Goal: Transaction & Acquisition: Purchase product/service

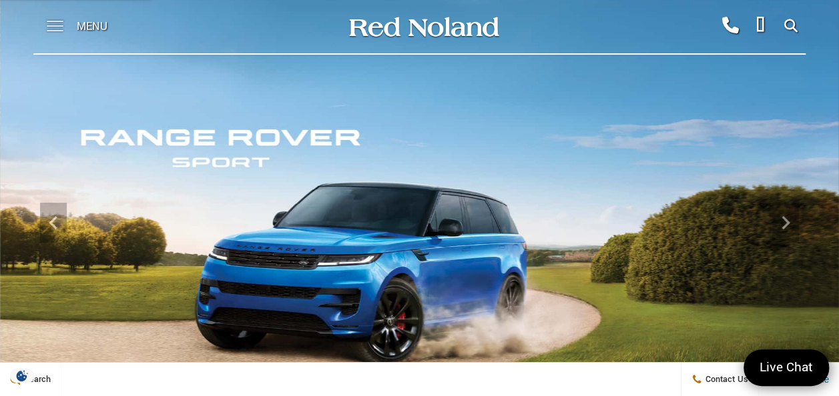
click at [50, 24] on span at bounding box center [55, 26] width 17 height 53
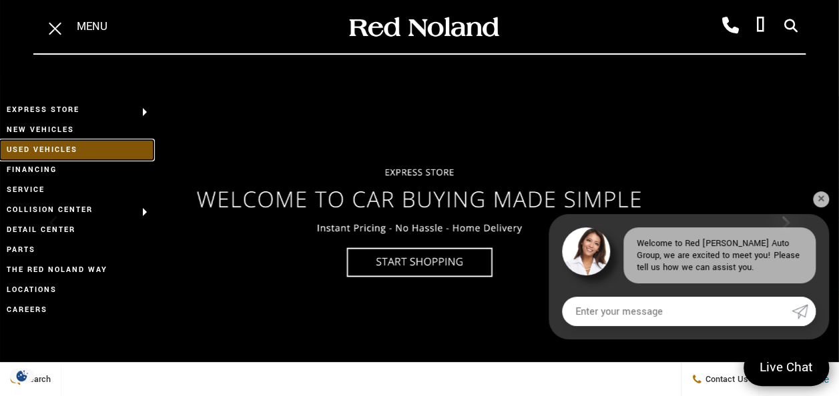
click at [57, 153] on link "Used Vehicles" at bounding box center [76, 150] width 153 height 20
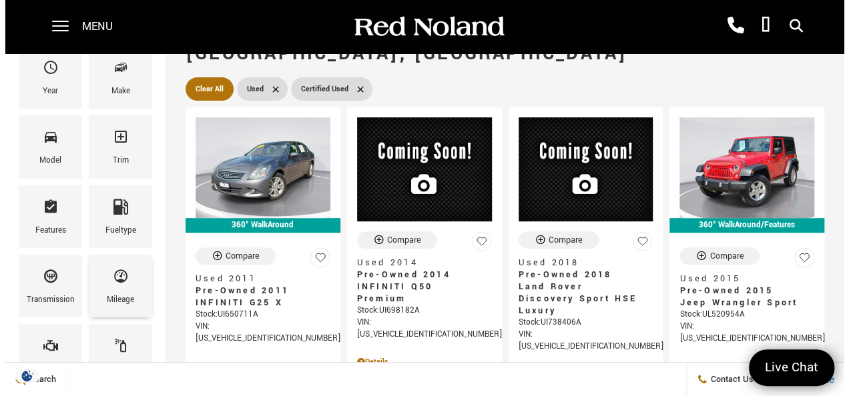
scroll to position [133, 0]
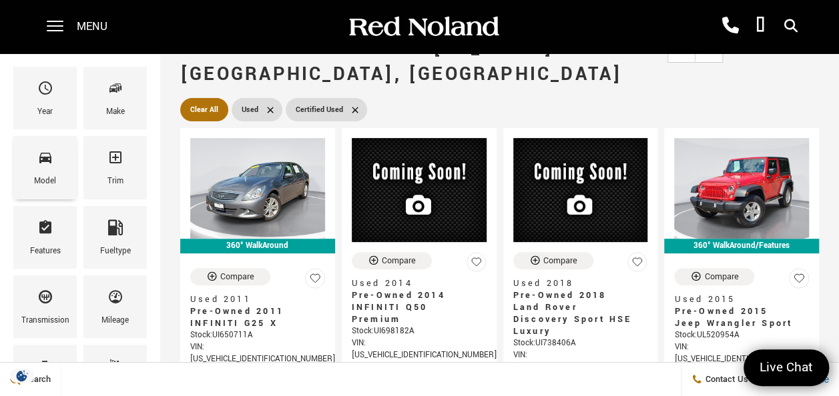
click at [55, 165] on div "Model" at bounding box center [44, 167] width 63 height 63
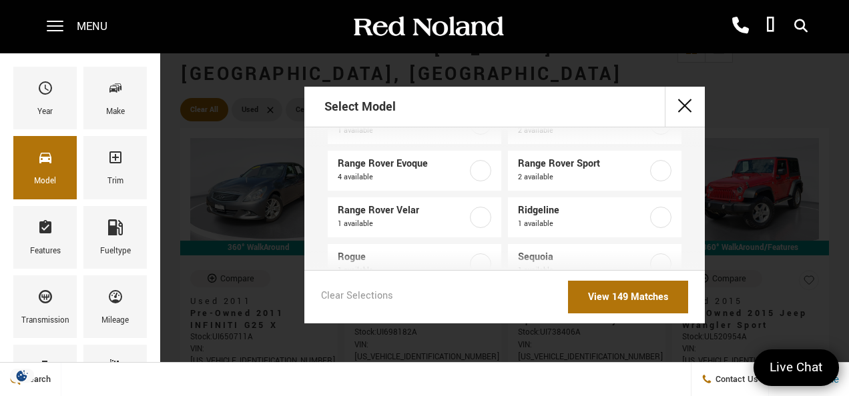
scroll to position [1535, 0]
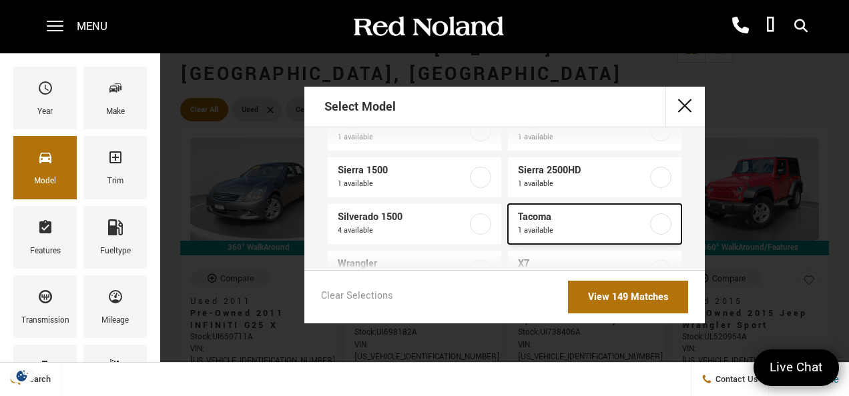
click at [523, 220] on span "Tacoma" at bounding box center [583, 217] width 131 height 13
type input "$34,447"
checkbox input "true"
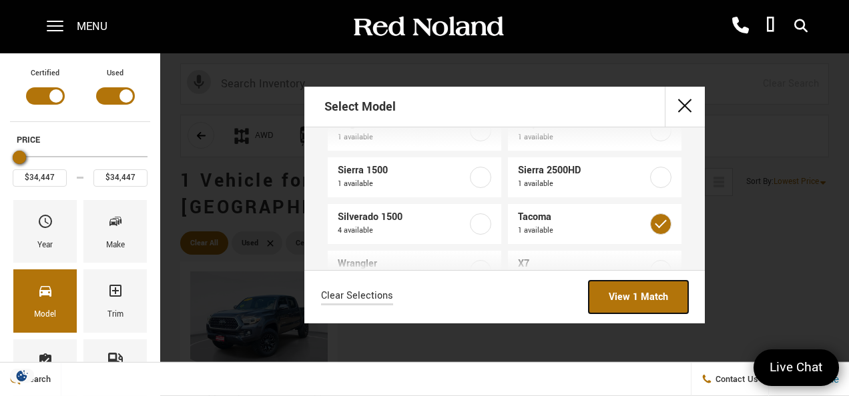
click at [637, 291] on link "View 1 Match" at bounding box center [638, 297] width 99 height 33
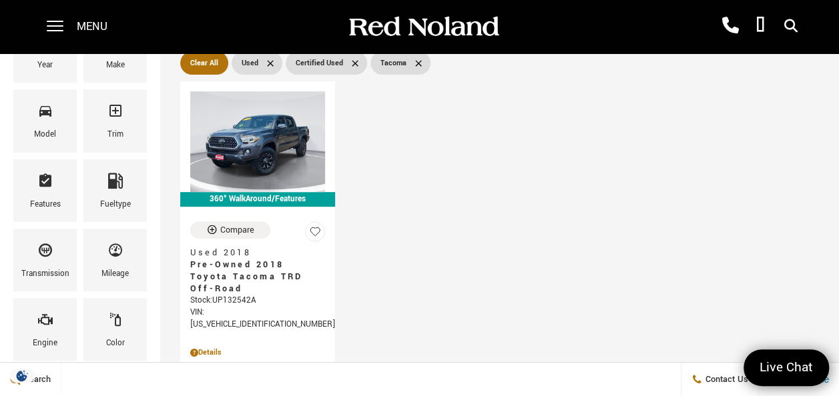
scroll to position [201, 0]
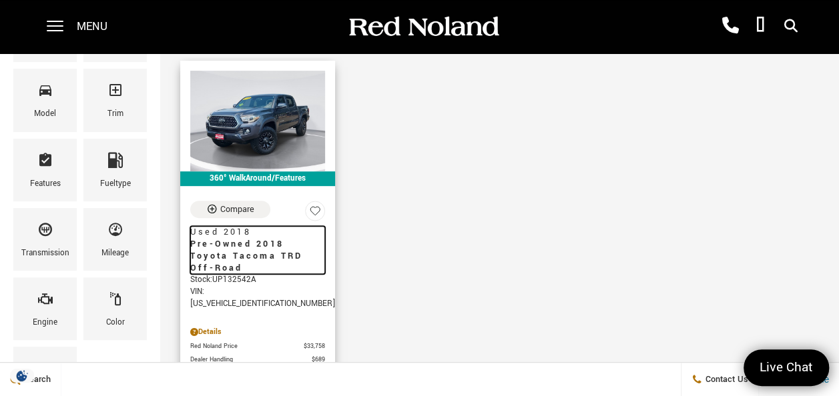
click at [248, 238] on span "Pre-Owned 2018 Toyota Tacoma TRD Off-Road" at bounding box center [252, 256] width 125 height 36
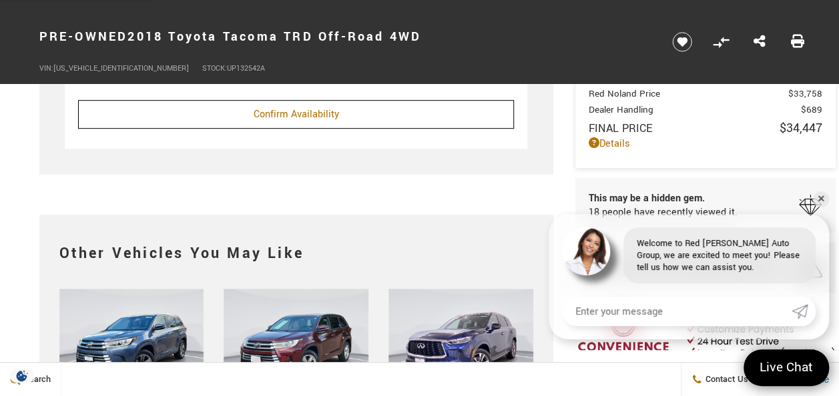
scroll to position [2869, 0]
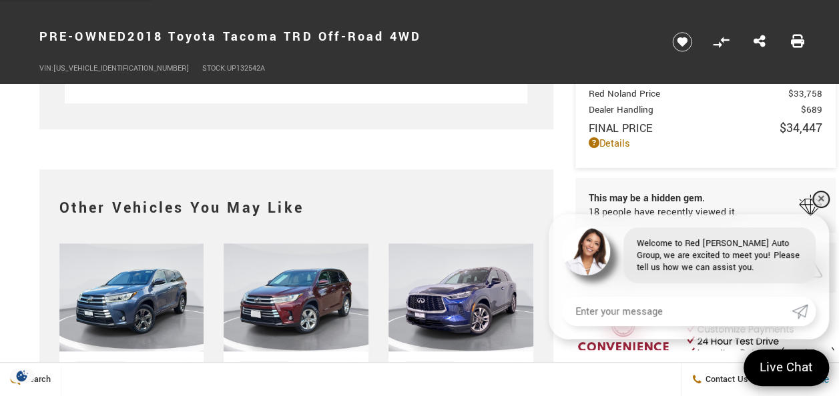
click at [819, 201] on link "✕" at bounding box center [821, 200] width 16 height 16
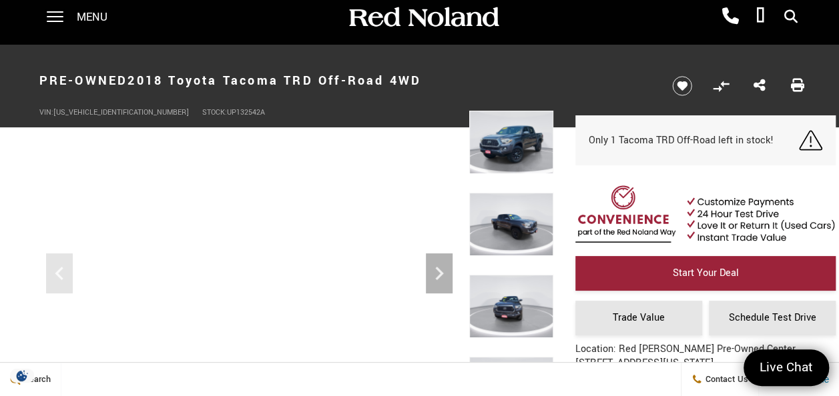
scroll to position [0, 0]
